Goal: Information Seeking & Learning: Learn about a topic

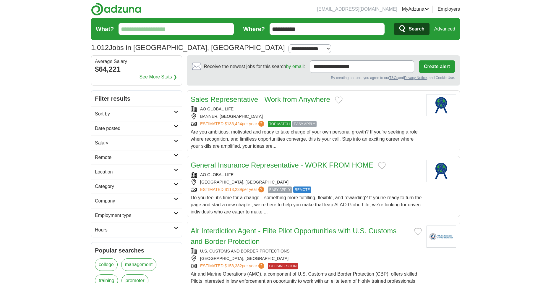
click at [145, 155] on h2 "Remote" at bounding box center [134, 157] width 79 height 7
click at [112, 157] on h2 "Remote" at bounding box center [134, 157] width 79 height 7
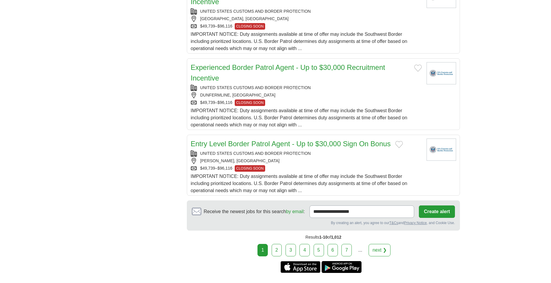
scroll to position [736, 0]
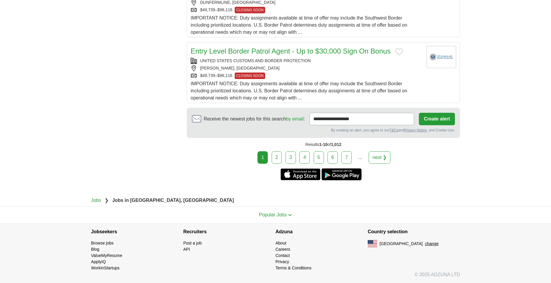
click at [279, 157] on link "2" at bounding box center [277, 157] width 10 height 12
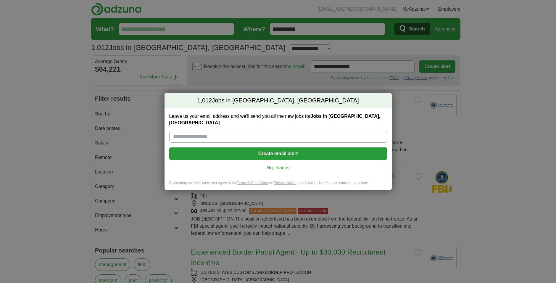
click at [286, 164] on link "No, thanks" at bounding box center [278, 167] width 208 height 7
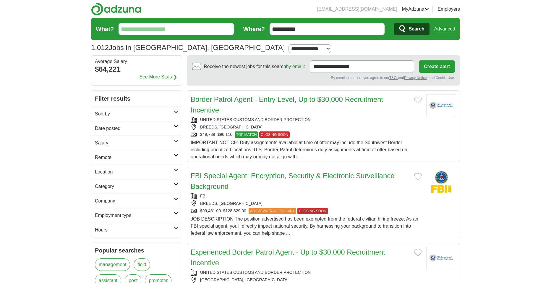
click at [127, 213] on h2 "Employment type" at bounding box center [134, 215] width 79 height 7
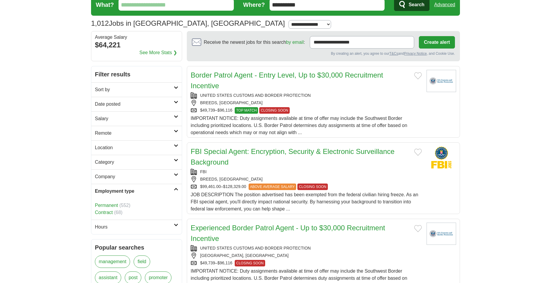
scroll to position [30, 0]
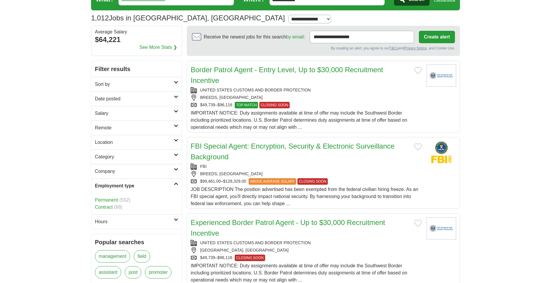
click at [134, 183] on h2 "Employment type" at bounding box center [134, 185] width 79 height 7
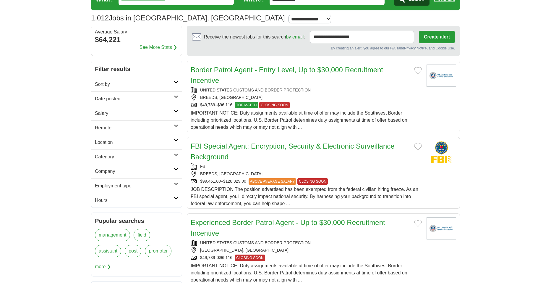
click at [134, 172] on h2 "Company" at bounding box center [134, 171] width 79 height 7
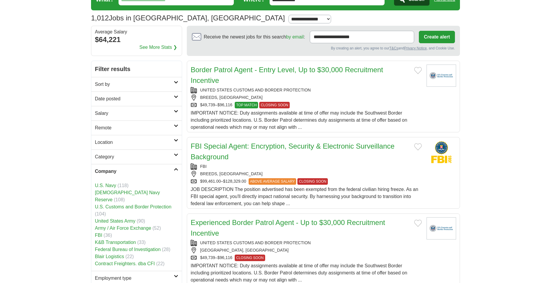
click at [134, 172] on h2 "Company" at bounding box center [134, 171] width 79 height 7
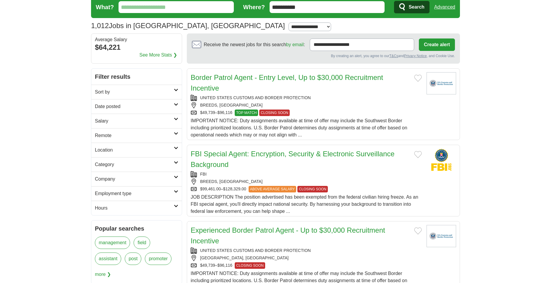
scroll to position [0, 0]
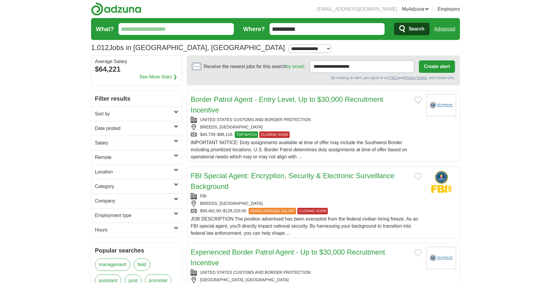
click at [132, 112] on h2 "Sort by" at bounding box center [134, 113] width 79 height 7
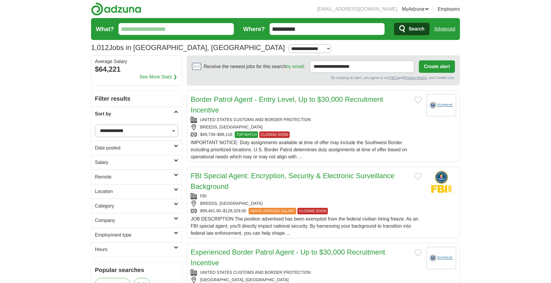
click at [136, 130] on select "**********" at bounding box center [136, 130] width 83 height 12
select select "**********"
click at [95, 124] on select "**********" at bounding box center [136, 130] width 83 height 12
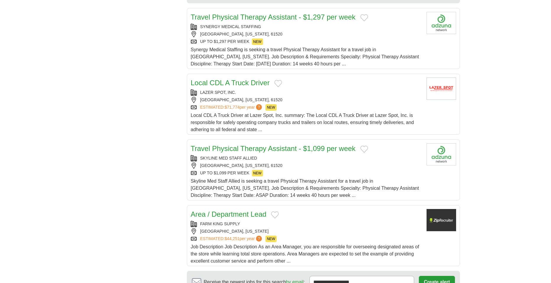
scroll to position [591, 0]
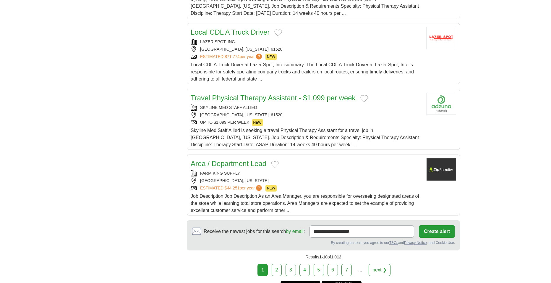
click at [274, 263] on link "2" at bounding box center [277, 269] width 10 height 12
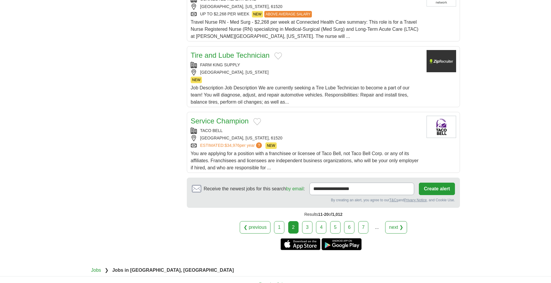
scroll to position [650, 0]
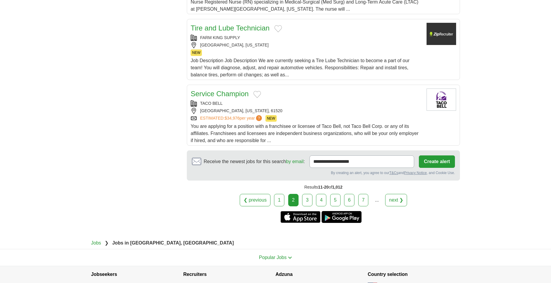
click at [307, 201] on link "3" at bounding box center [307, 200] width 10 height 12
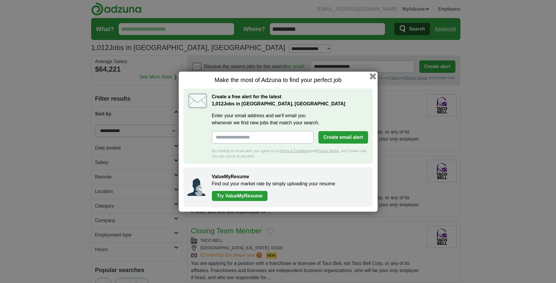
click at [372, 77] on button "button" at bounding box center [372, 76] width 7 height 7
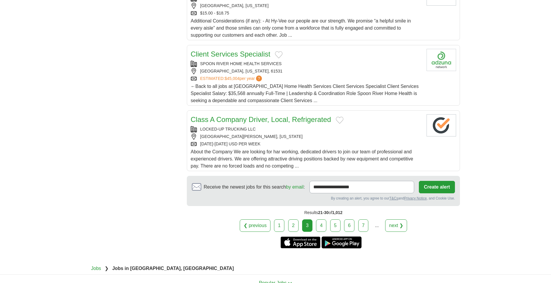
scroll to position [621, 0]
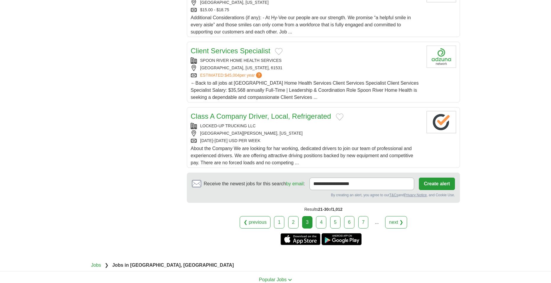
click at [316, 222] on link "4" at bounding box center [321, 222] width 10 height 12
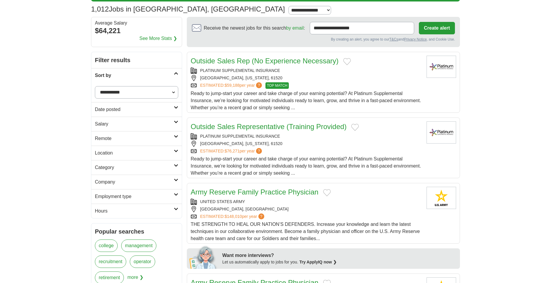
scroll to position [89, 0]
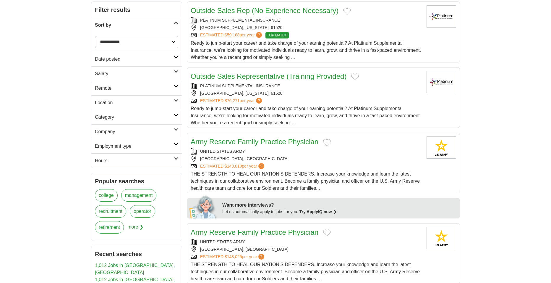
click at [126, 117] on h2 "Category" at bounding box center [134, 117] width 79 height 7
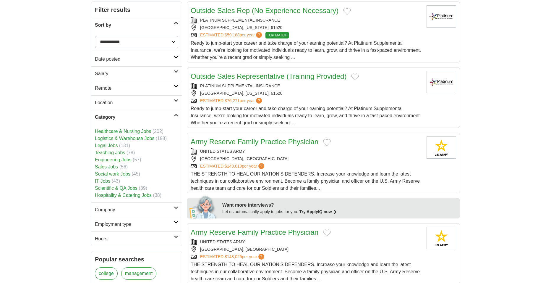
click at [126, 117] on h2 "Category" at bounding box center [134, 117] width 79 height 7
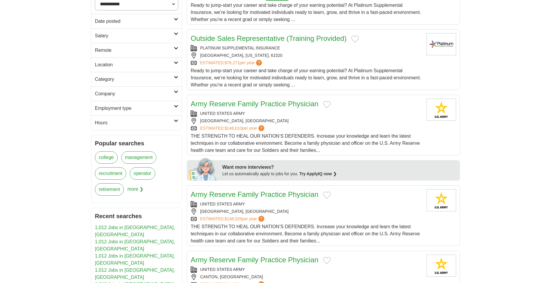
scroll to position [118, 0]
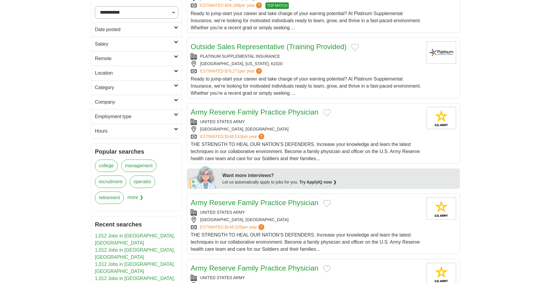
click at [137, 195] on span "more ❯" at bounding box center [135, 199] width 16 height 16
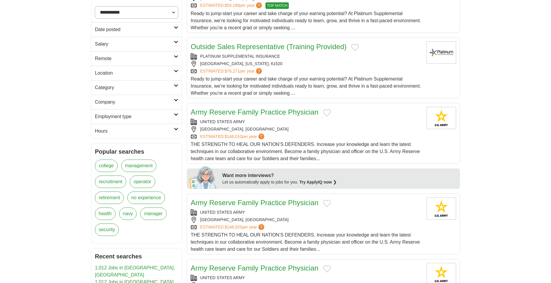
click at [151, 198] on link "no experience" at bounding box center [146, 197] width 38 height 12
